Goal: Navigation & Orientation: Find specific page/section

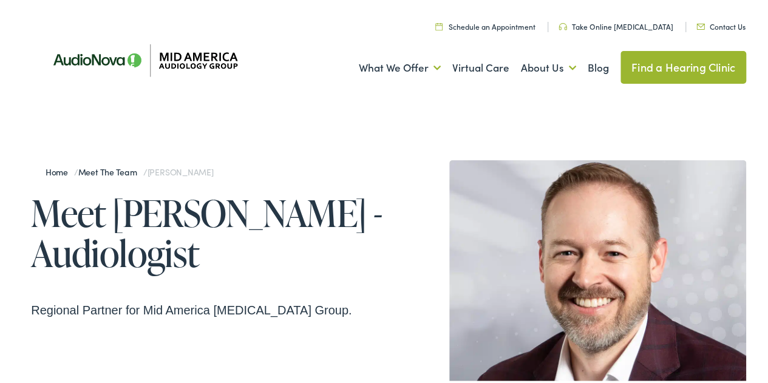
click at [122, 173] on link "Meet the Team" at bounding box center [110, 169] width 65 height 12
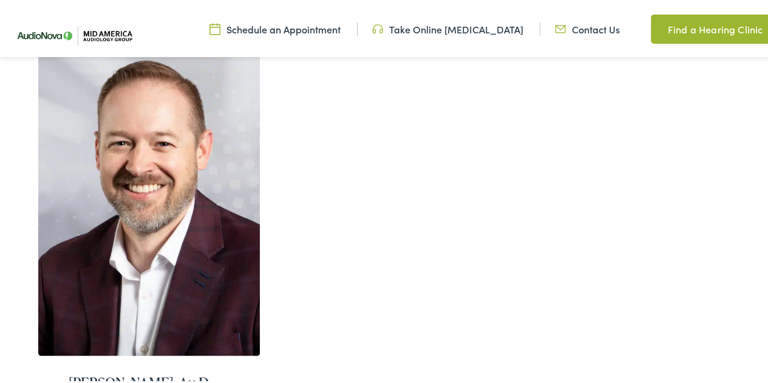
scroll to position [850, 0]
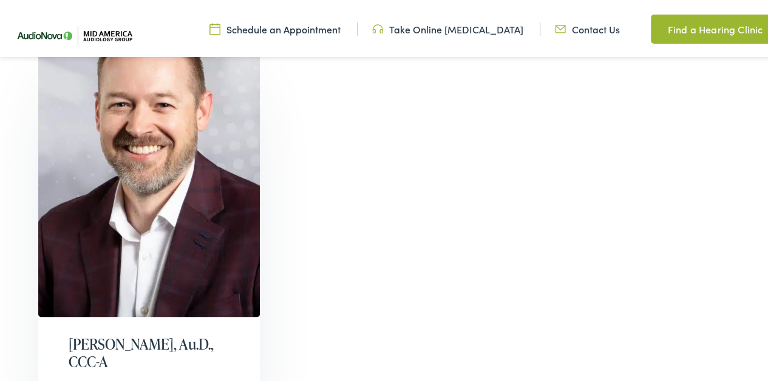
click at [140, 333] on h2 "Tony Asay, Au.D., CCC-A" at bounding box center [149, 350] width 161 height 35
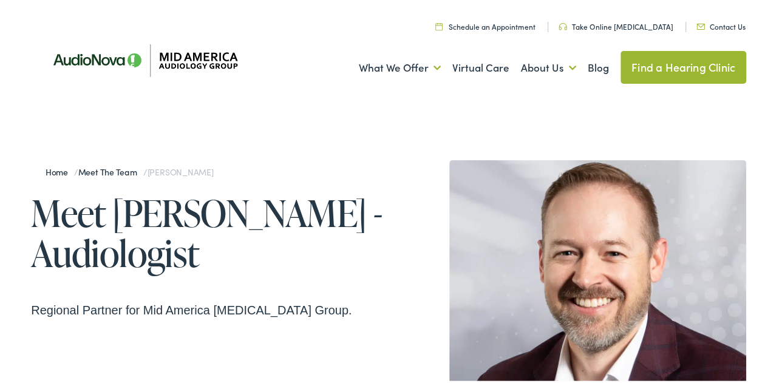
click at [120, 168] on link "Meet the Team" at bounding box center [110, 169] width 65 height 12
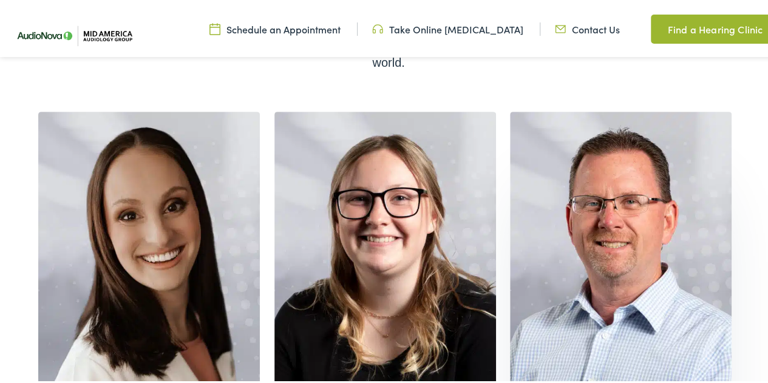
scroll to position [304, 0]
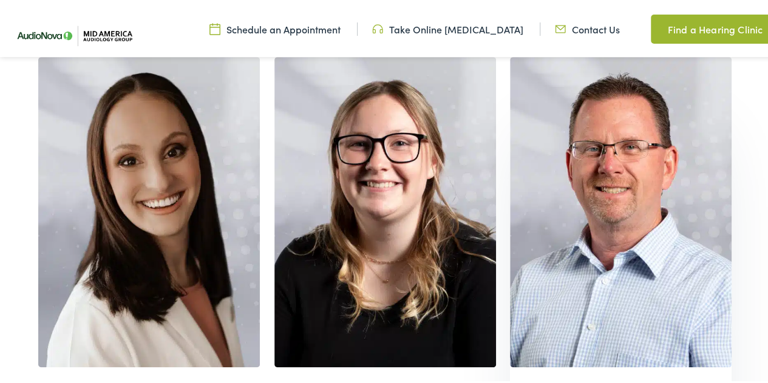
click at [574, 165] on img at bounding box center [621, 210] width 222 height 310
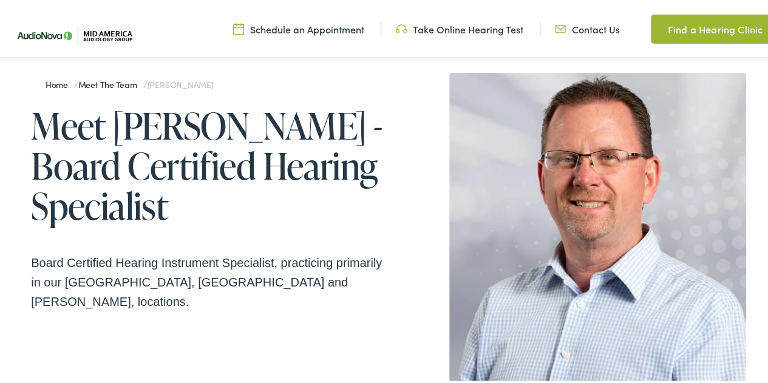
scroll to position [61, 0]
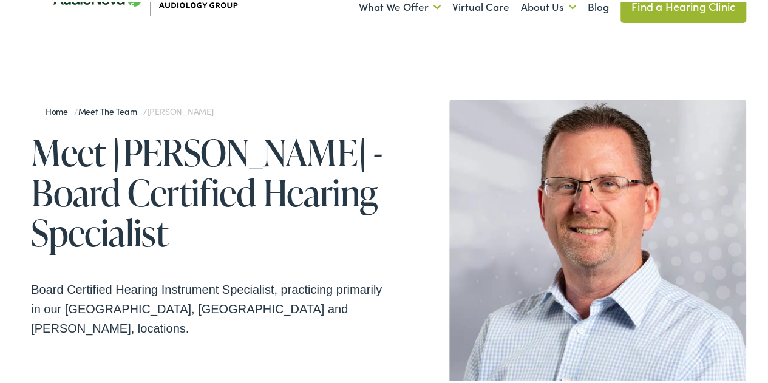
click at [113, 108] on link "Meet the Team" at bounding box center [110, 109] width 65 height 12
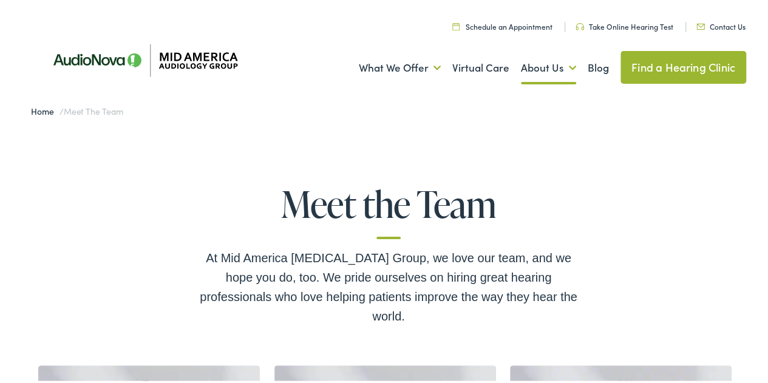
click at [36, 108] on link "Home" at bounding box center [45, 109] width 29 height 12
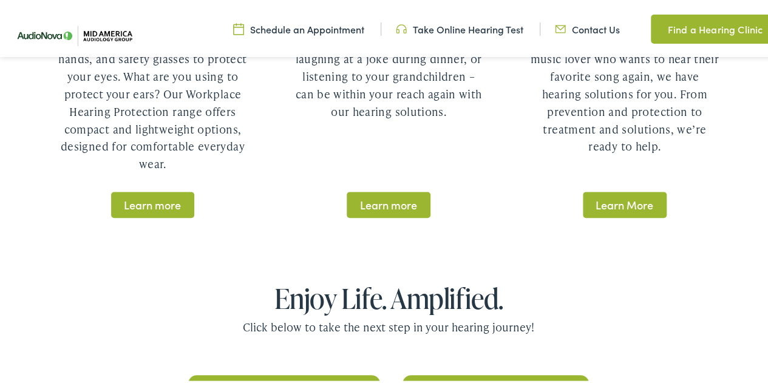
scroll to position [2368, 0]
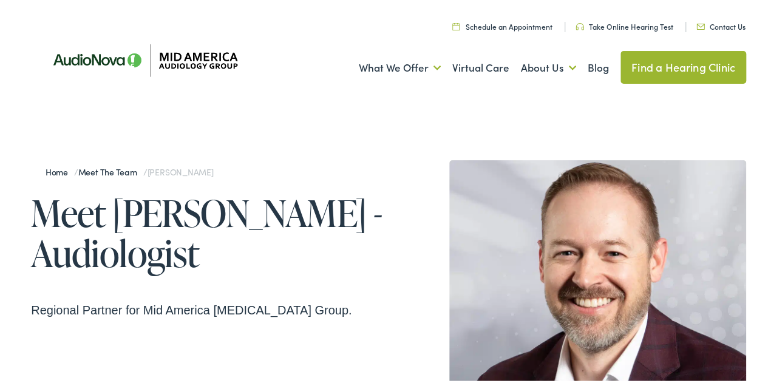
click at [73, 127] on div "Home / Meet the Team / [PERSON_NAME] Meet [PERSON_NAME] - Audiologist Regional …" at bounding box center [389, 313] width 778 height 433
click at [114, 60] on img at bounding box center [140, 58] width 219 height 74
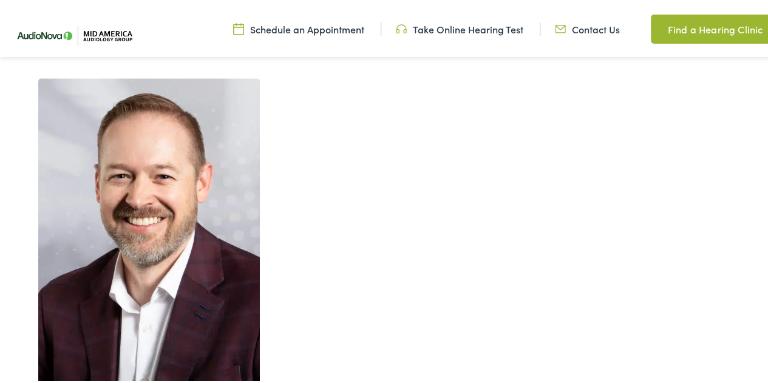
scroll to position [790, 0]
